Goal: Information Seeking & Learning: Learn about a topic

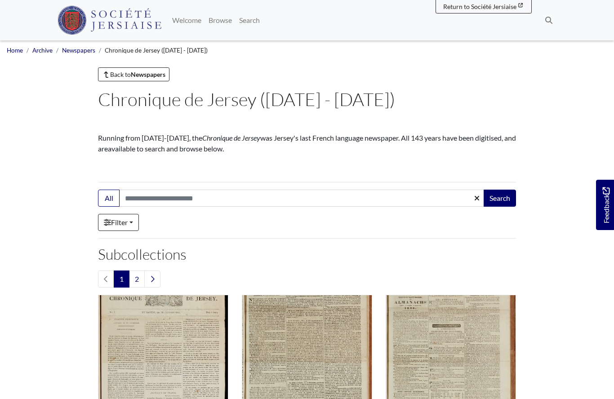
scroll to position [777, 0]
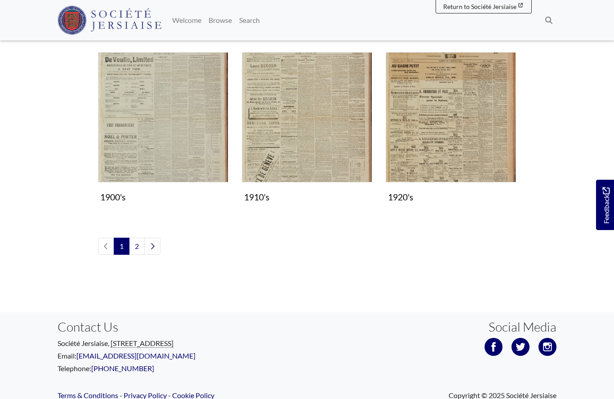
click at [139, 247] on link "2" at bounding box center [137, 246] width 16 height 17
click at [310, 132] on img "Subcollection" at bounding box center [307, 117] width 130 height 130
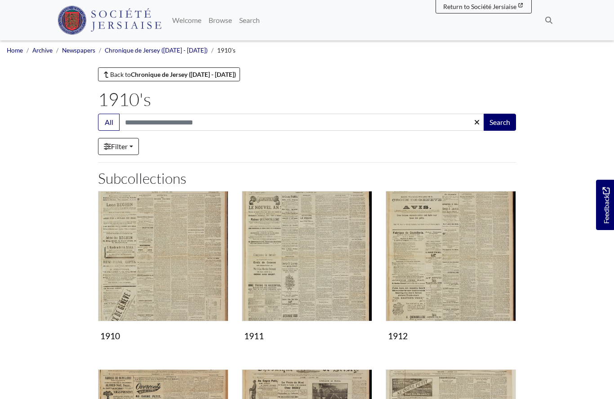
click at [183, 285] on img "Subcollection" at bounding box center [163, 256] width 130 height 130
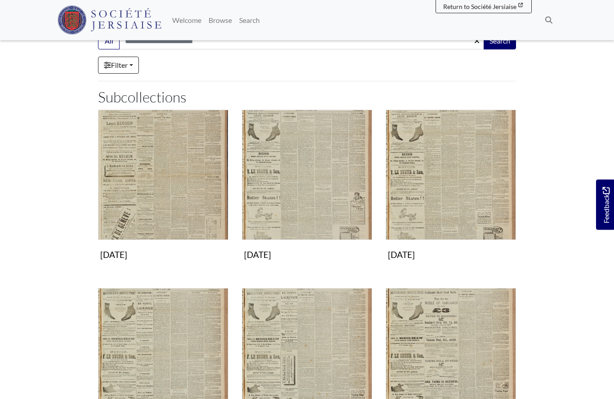
scroll to position [84, 0]
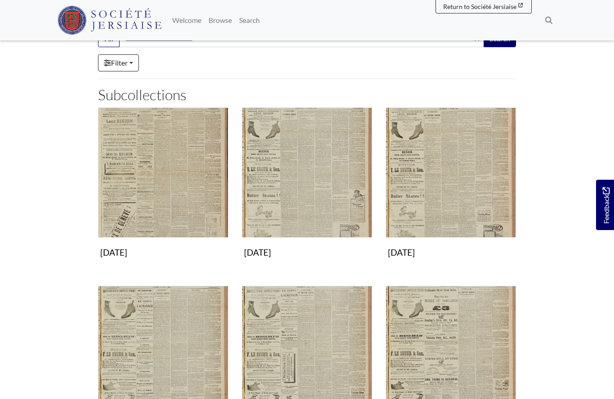
click at [180, 366] on img "Subcollection" at bounding box center [163, 351] width 130 height 130
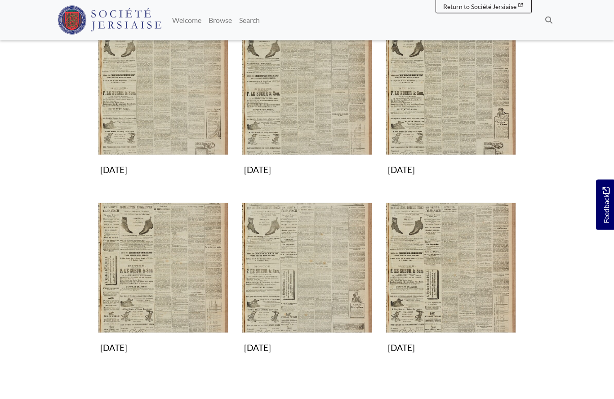
scroll to position [342, 0]
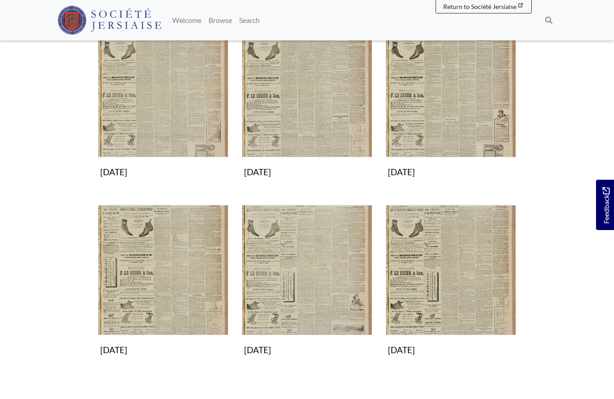
click at [154, 292] on img "Subcollection" at bounding box center [163, 270] width 130 height 130
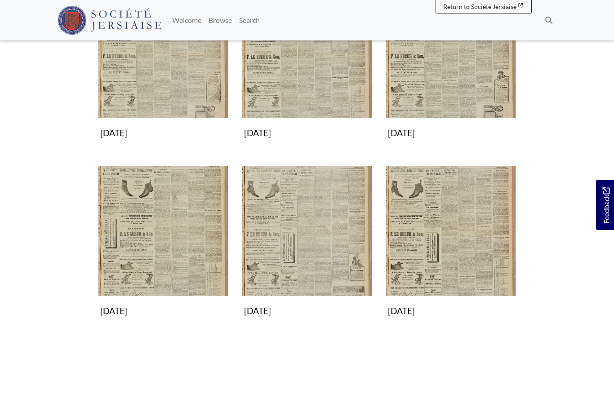
click at [276, 243] on img "Subcollection" at bounding box center [307, 231] width 130 height 130
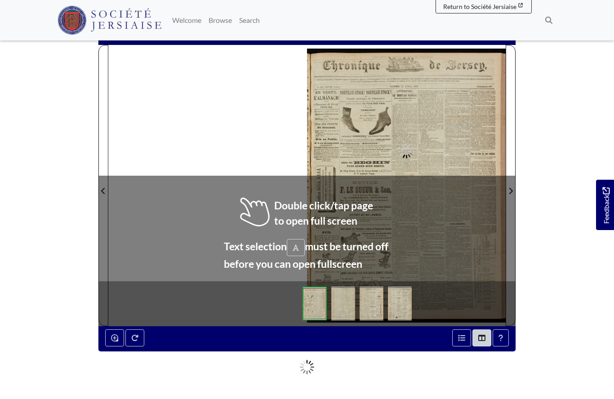
scroll to position [100, 0]
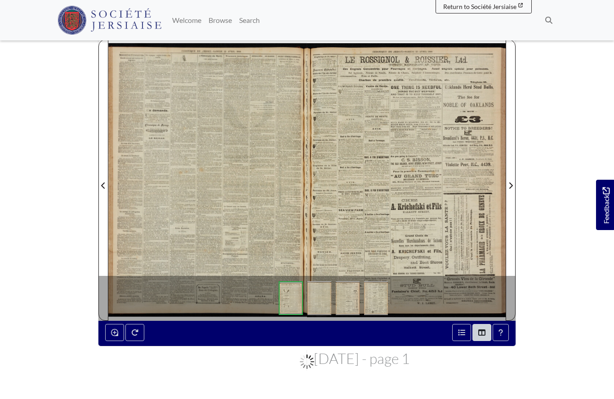
scroll to position [139, 0]
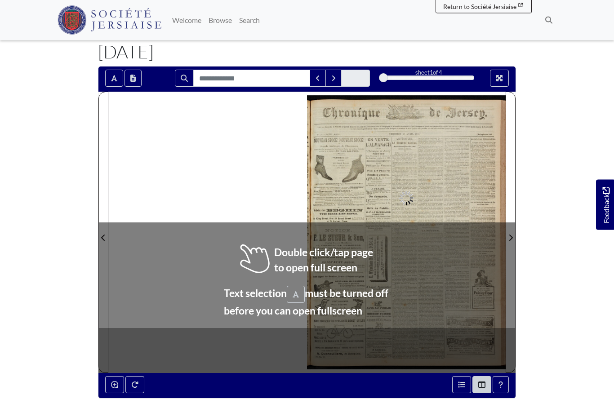
scroll to position [48, 0]
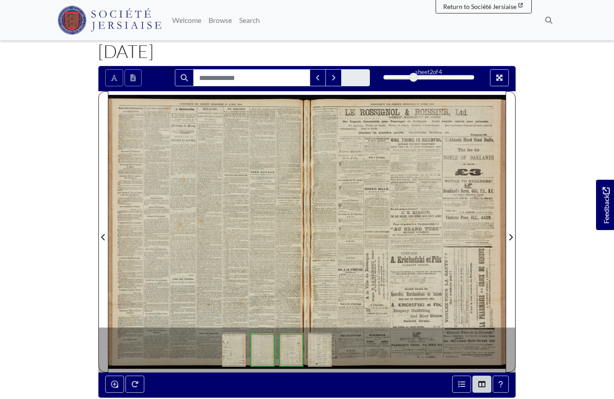
scroll to position [87, 0]
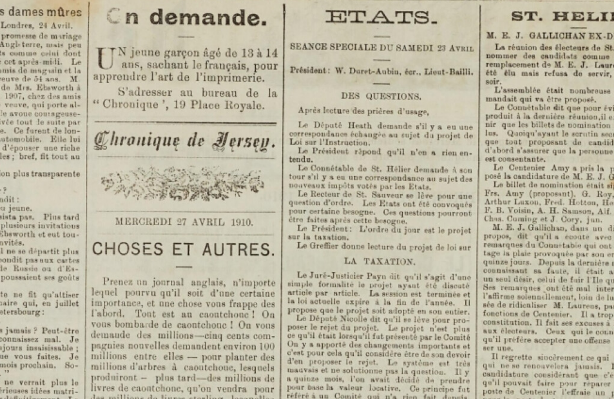
click at [1, 4] on div "1 / 1" at bounding box center [307, 10] width 614 height 20
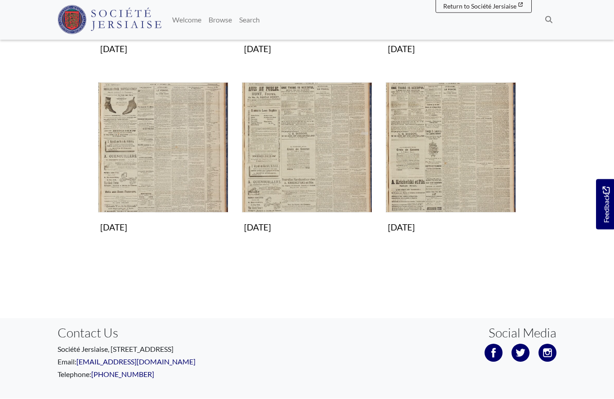
scroll to position [642, 0]
click at [149, 155] on img "Subcollection" at bounding box center [163, 148] width 130 height 130
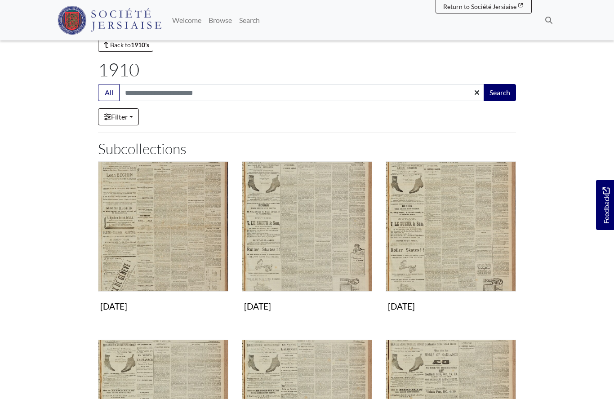
scroll to position [0, 0]
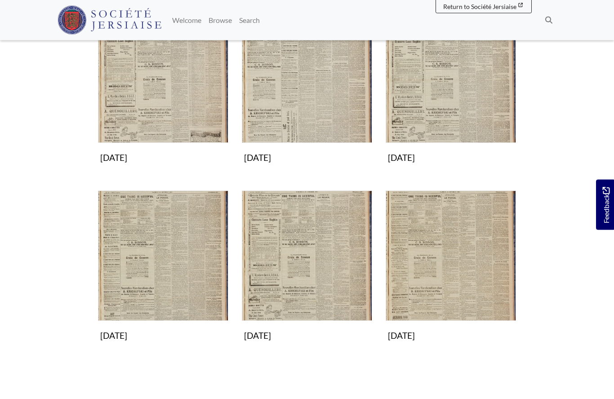
scroll to position [357, 0]
click at [295, 261] on img "Subcollection" at bounding box center [307, 255] width 130 height 130
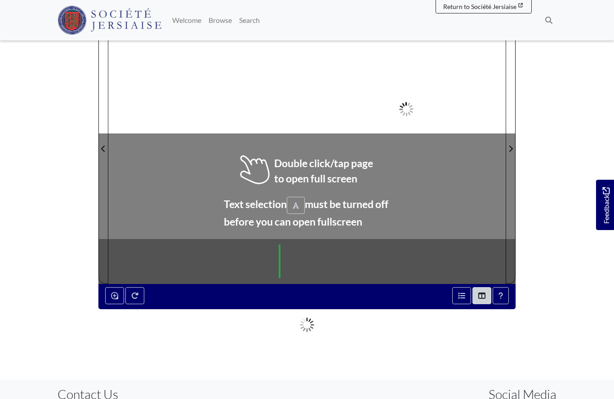
scroll to position [136, 0]
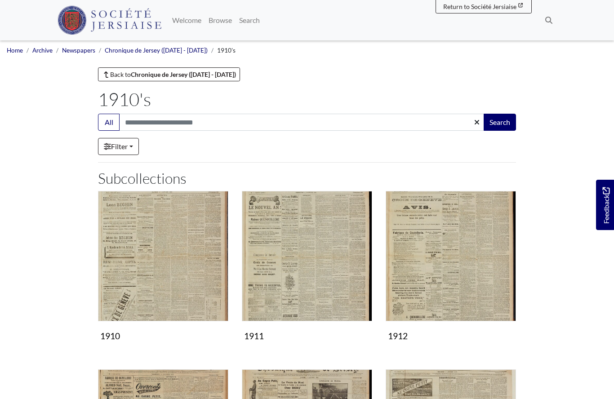
click at [190, 280] on img "Subcollection" at bounding box center [163, 256] width 130 height 130
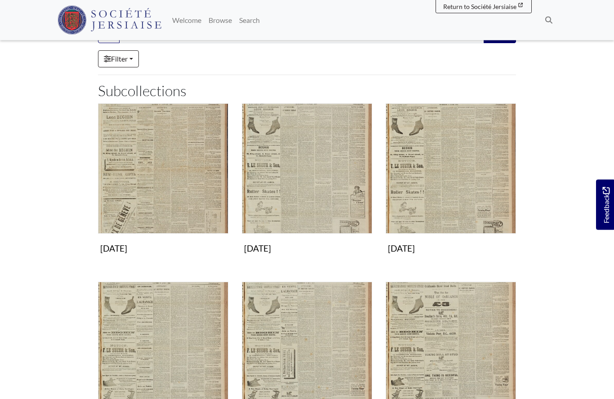
scroll to position [136, 0]
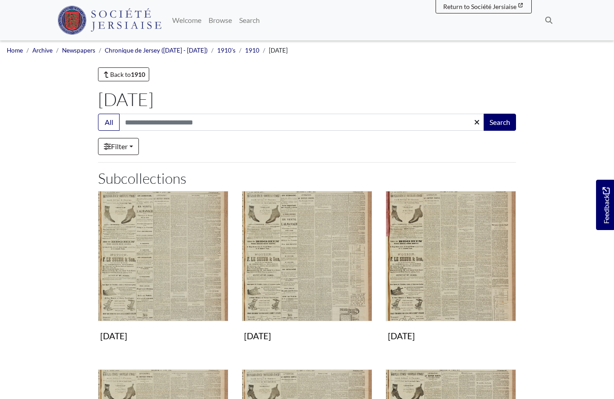
click at [179, 275] on img "Subcollection" at bounding box center [163, 256] width 130 height 130
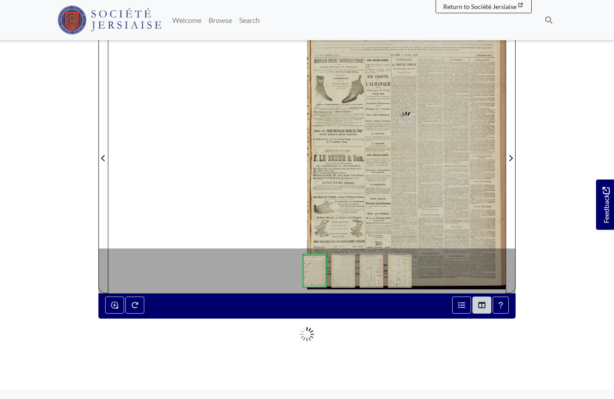
scroll to position [127, 0]
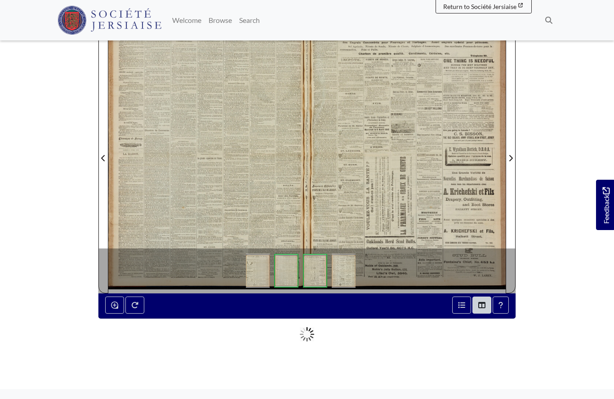
scroll to position [166, 0]
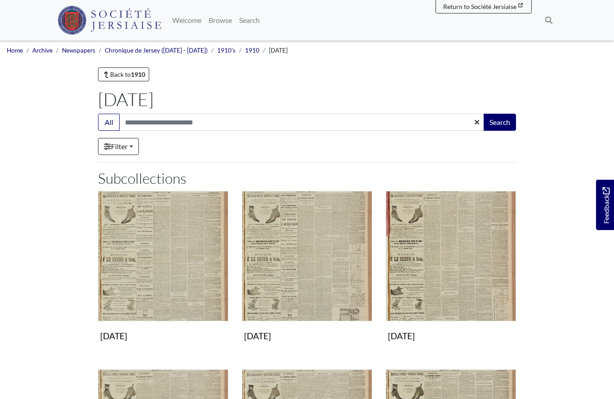
click at [274, 271] on img "Subcollection" at bounding box center [307, 256] width 130 height 130
click at [135, 296] on img "Subcollection" at bounding box center [163, 256] width 130 height 130
click at [283, 267] on img "Subcollection" at bounding box center [307, 256] width 130 height 130
click at [130, 274] on img "Subcollection" at bounding box center [163, 256] width 130 height 130
click at [308, 274] on img "Subcollection" at bounding box center [307, 256] width 130 height 130
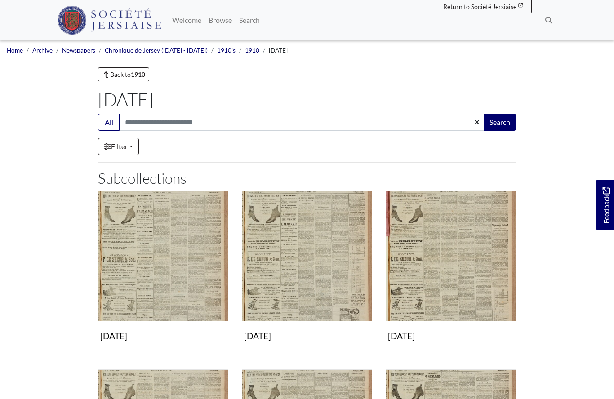
click at [456, 278] on img "Subcollection" at bounding box center [450, 256] width 130 height 130
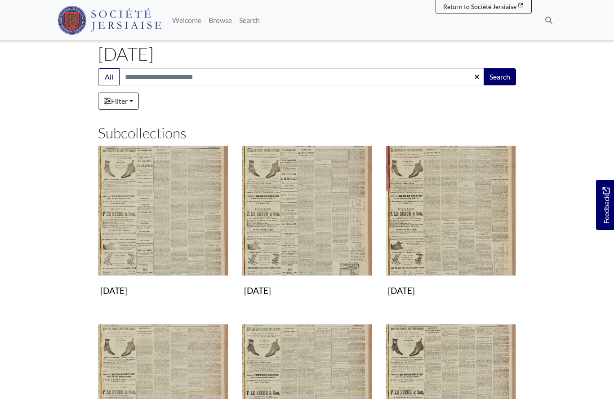
scroll to position [45, 0]
click at [457, 234] on img "Subcollection" at bounding box center [450, 211] width 130 height 130
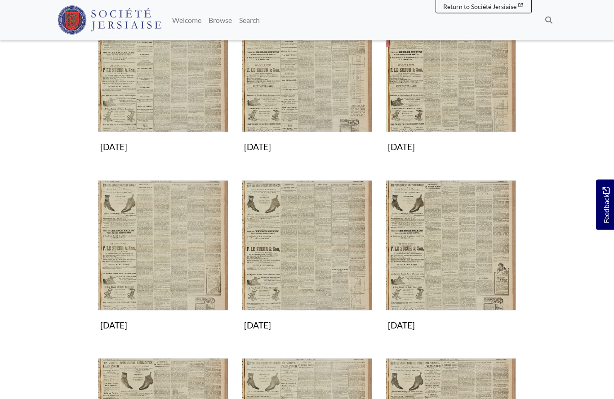
scroll to position [189, 0]
click at [170, 257] on img "Subcollection" at bounding box center [163, 245] width 130 height 130
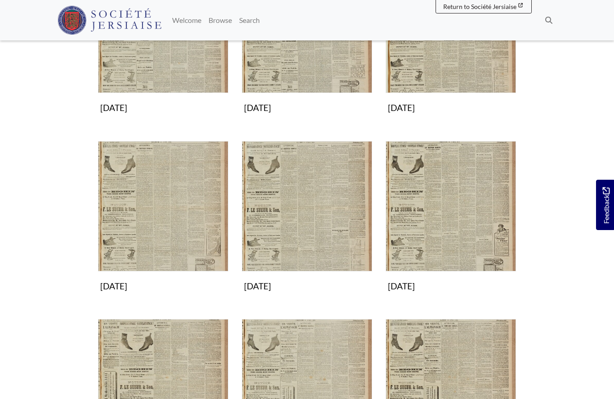
click at [304, 233] on img "Subcollection" at bounding box center [307, 206] width 130 height 130
click at [447, 232] on img "Subcollection" at bounding box center [450, 206] width 130 height 130
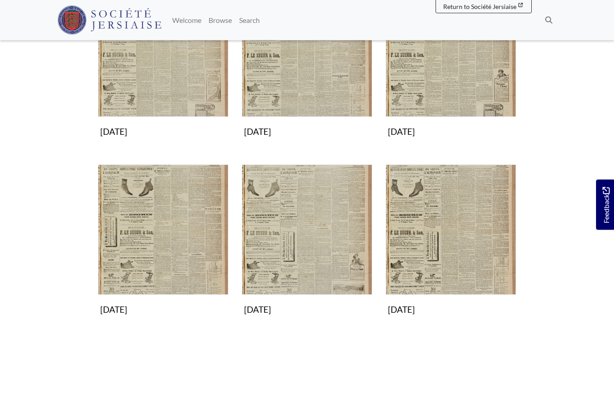
scroll to position [383, 0]
click at [159, 261] on img "Subcollection" at bounding box center [163, 229] width 130 height 130
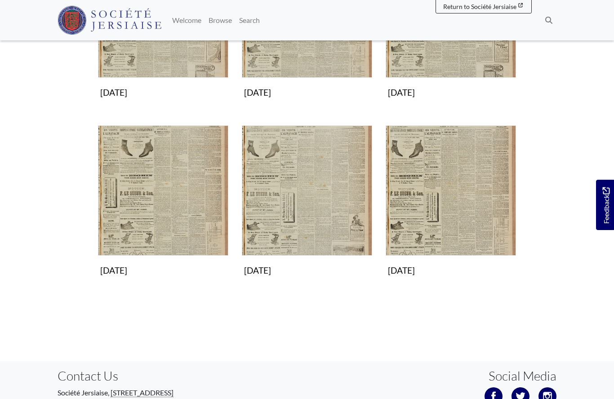
click at [315, 216] on img "Subcollection" at bounding box center [307, 190] width 130 height 130
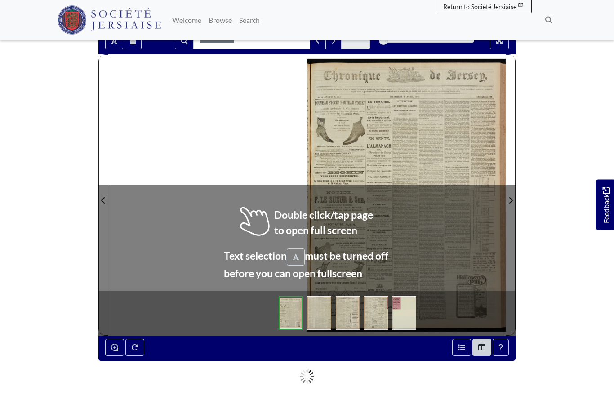
scroll to position [85, 0]
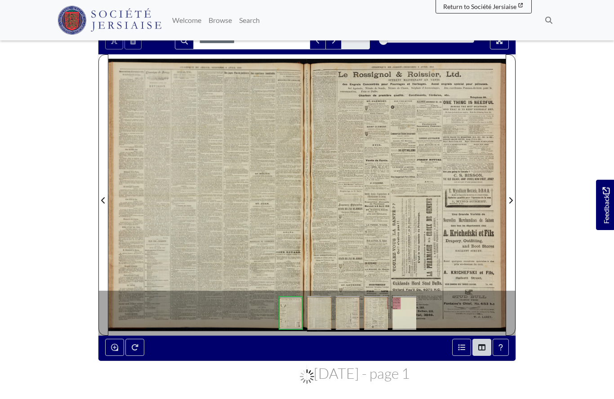
scroll to position [124, 0]
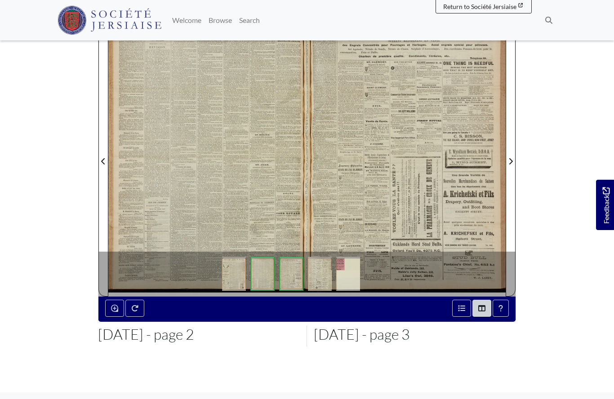
click at [193, 189] on div at bounding box center [207, 155] width 199 height 281
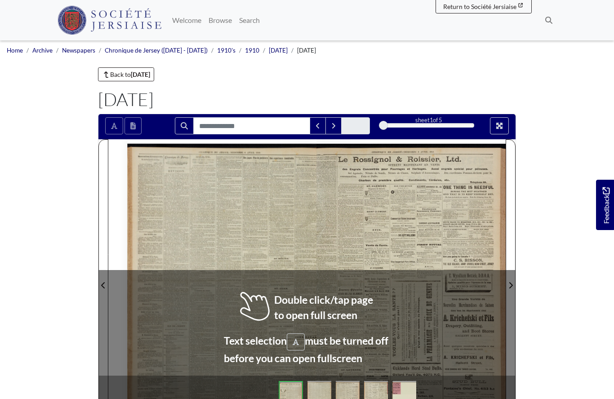
click at [319, 381] on img at bounding box center [319, 398] width 24 height 34
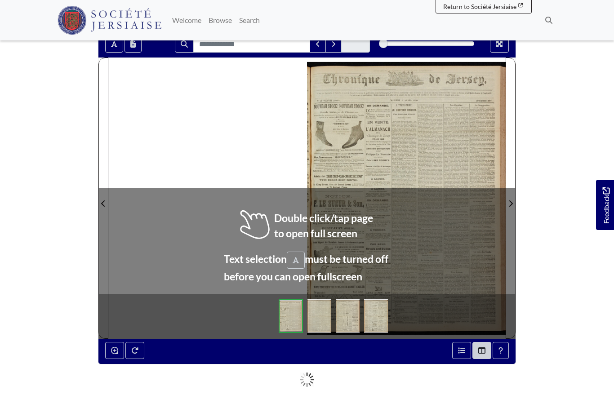
scroll to position [87, 0]
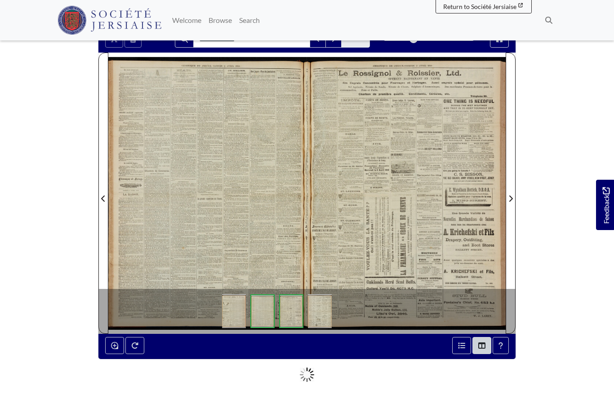
scroll to position [126, 0]
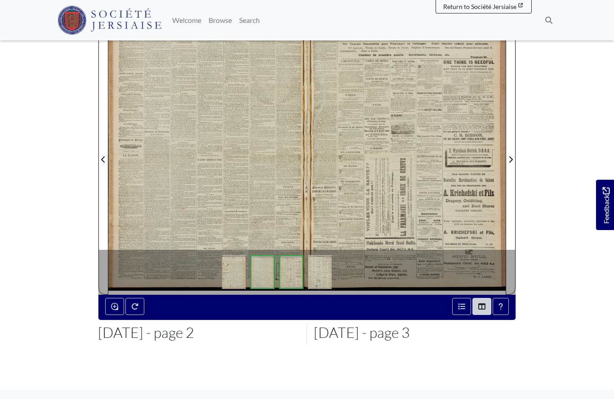
click at [185, 179] on div at bounding box center [207, 153] width 199 height 281
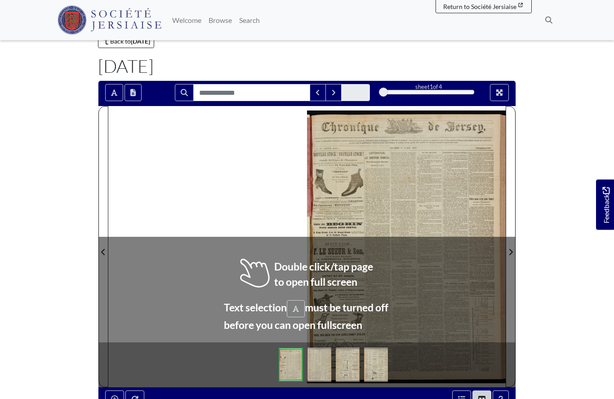
scroll to position [33, 0]
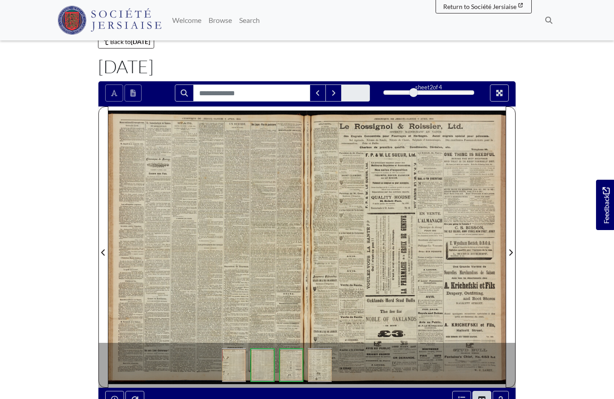
scroll to position [72, 0]
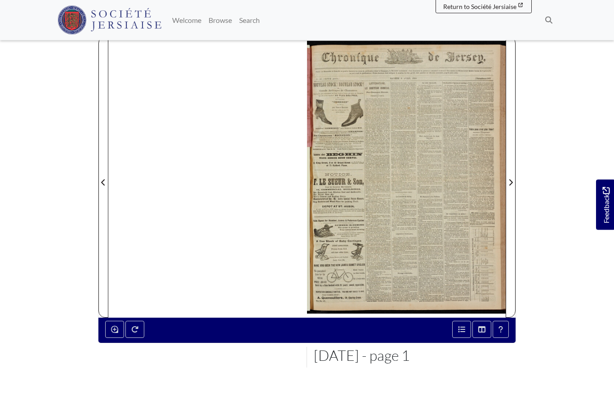
scroll to position [123, 0]
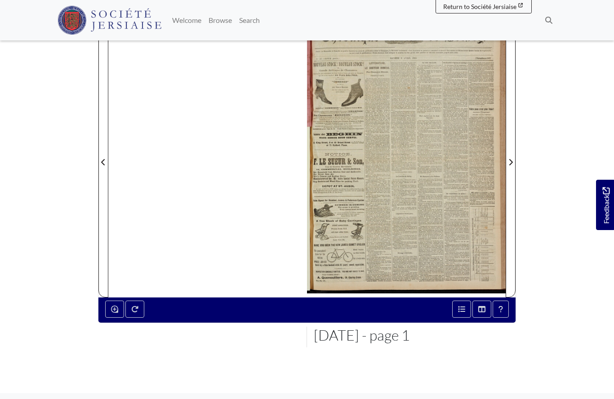
click at [507, 163] on span "Next Page" at bounding box center [510, 162] width 9 height 11
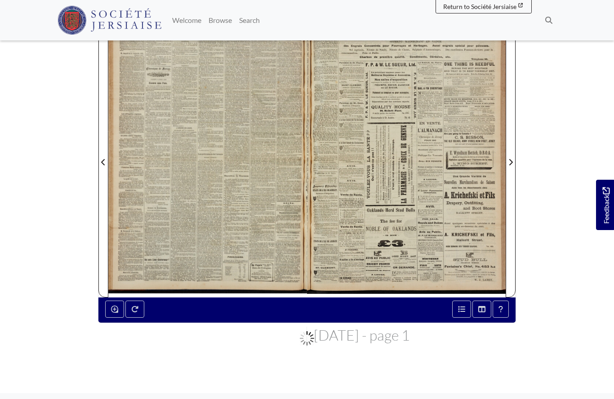
scroll to position [162, 0]
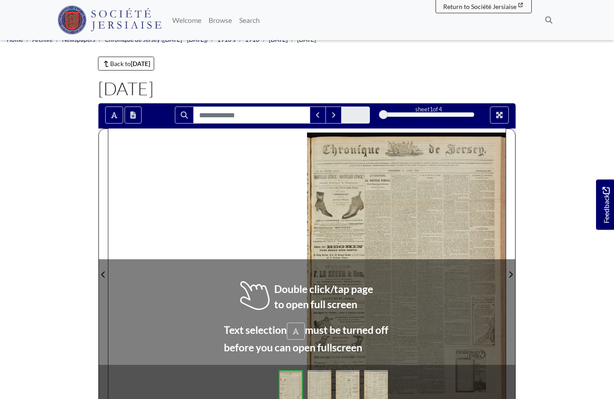
scroll to position [11, 0]
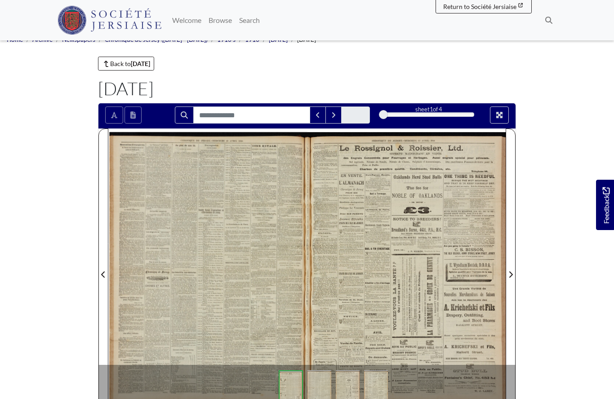
scroll to position [50, 0]
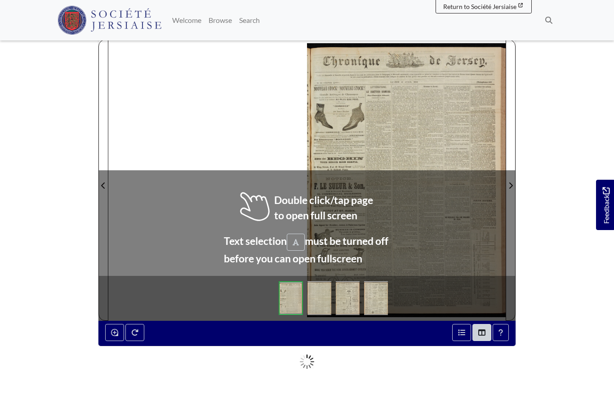
scroll to position [99, 0]
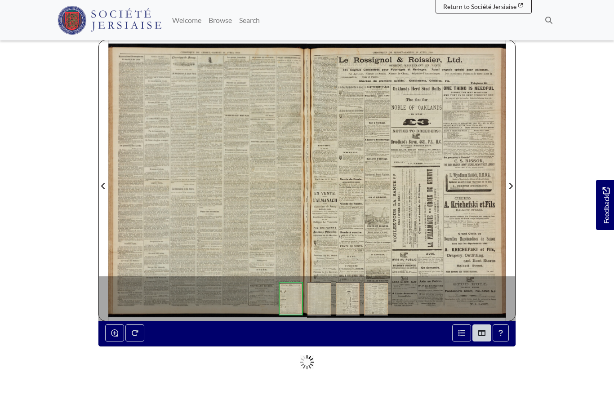
scroll to position [138, 0]
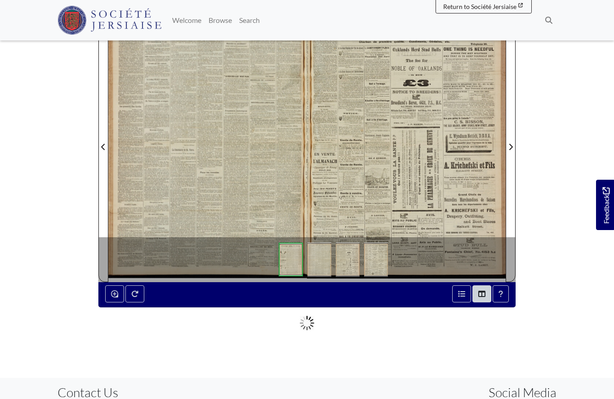
click at [221, 173] on div at bounding box center [207, 141] width 199 height 281
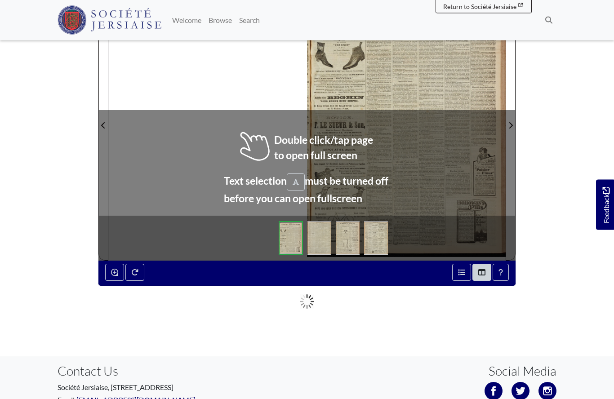
scroll to position [158, 0]
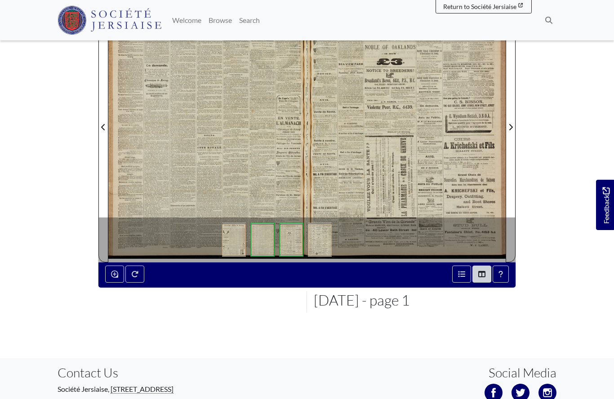
scroll to position [197, 0]
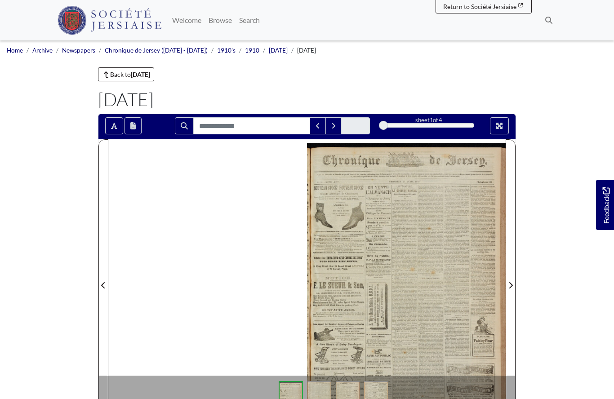
click at [317, 257] on div at bounding box center [406, 279] width 199 height 281
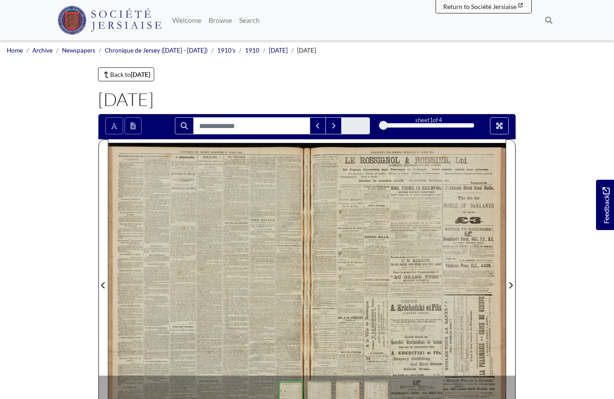
scroll to position [21, 0]
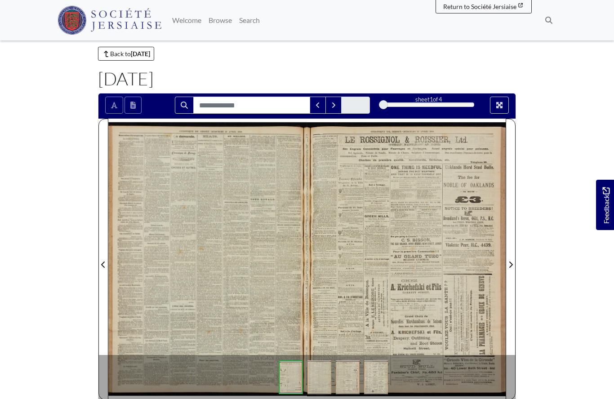
click at [254, 293] on div at bounding box center [207, 259] width 199 height 281
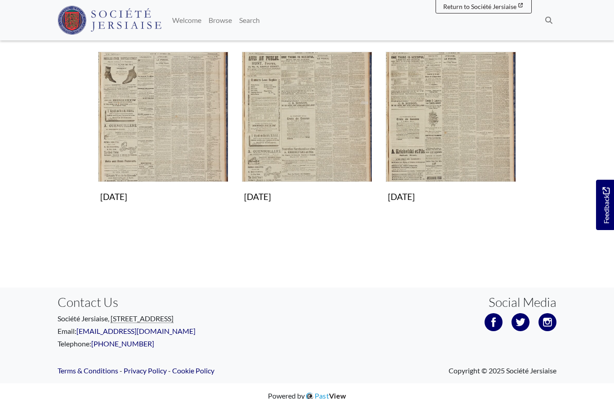
scroll to position [672, 0]
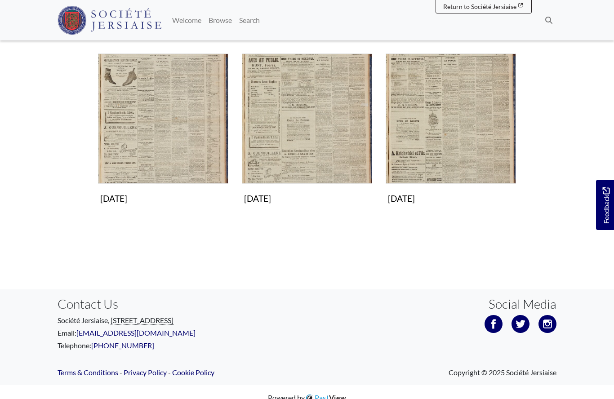
click at [142, 123] on img "Subcollection" at bounding box center [163, 118] width 130 height 130
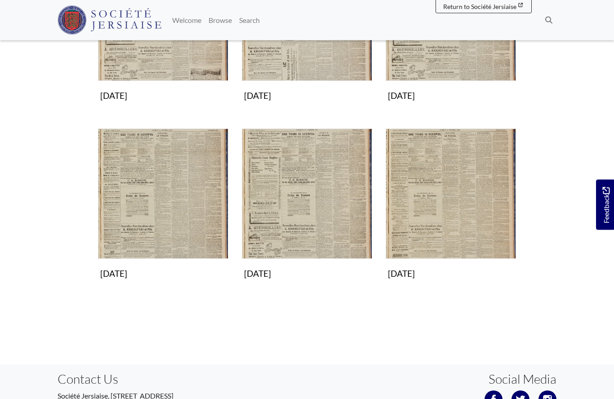
scroll to position [419, 0]
click at [281, 217] on img "Subcollection" at bounding box center [307, 193] width 130 height 130
